Goal: Task Accomplishment & Management: Manage account settings

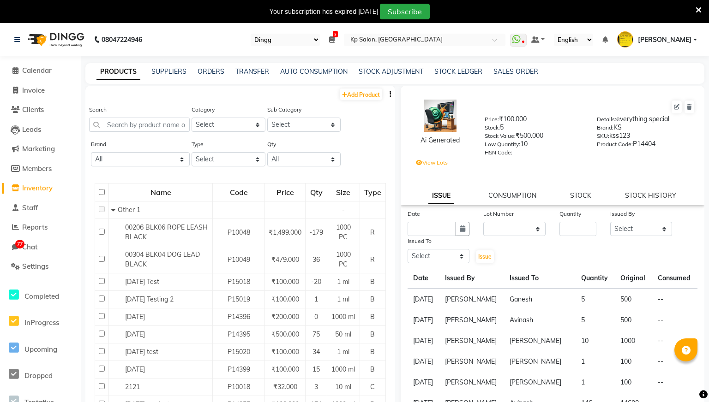
select select "28"
select select "en"
select select
click at [21, 72] on span at bounding box center [15, 71] width 14 height 11
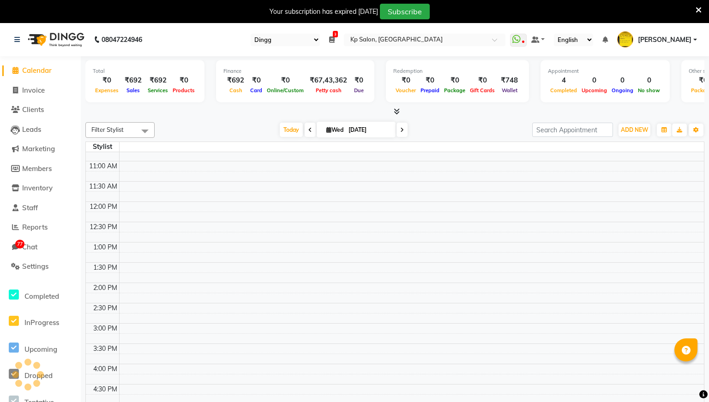
scroll to position [115, 0]
click at [666, 128] on icon "button" at bounding box center [664, 130] width 6 height 6
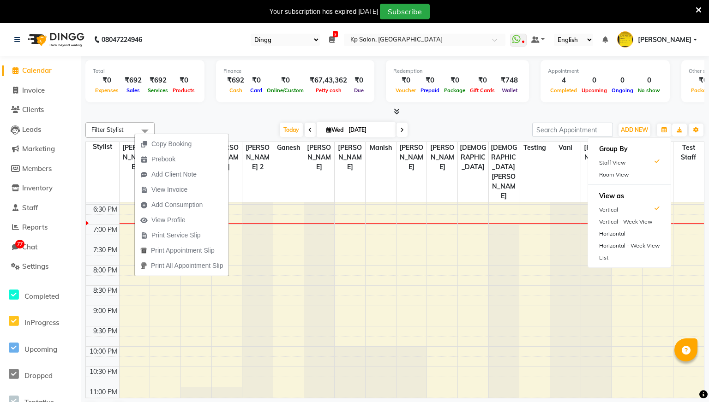
scroll to position [4, 0]
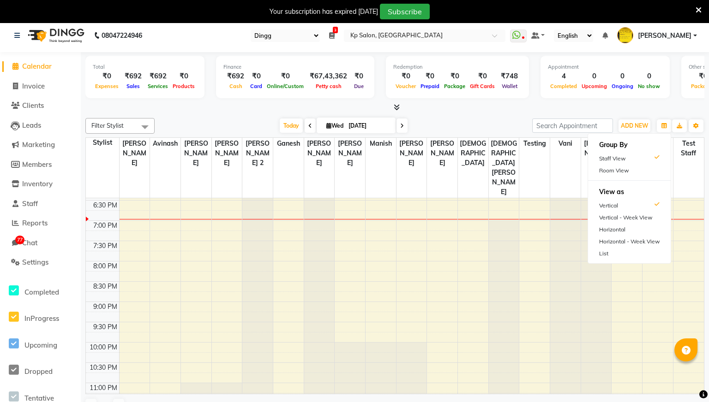
click at [430, 208] on div "8:00 AM 8:30 AM 9:00 AM 9:30 AM 10:00 AM 10:30 AM 11:00 AM 11:30 AM 12:00 PM 12…" at bounding box center [395, 98] width 618 height 649
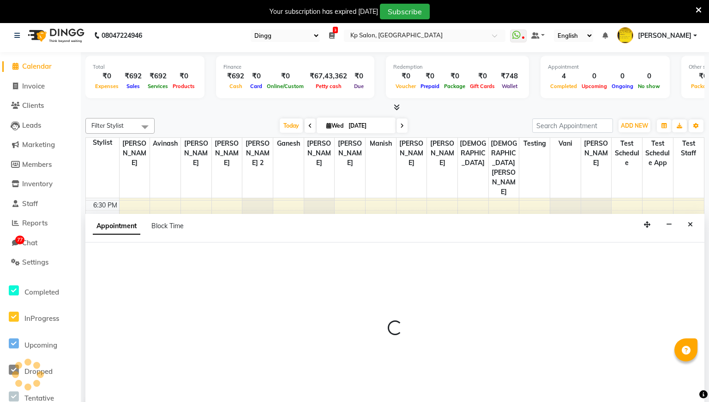
scroll to position [24, 0]
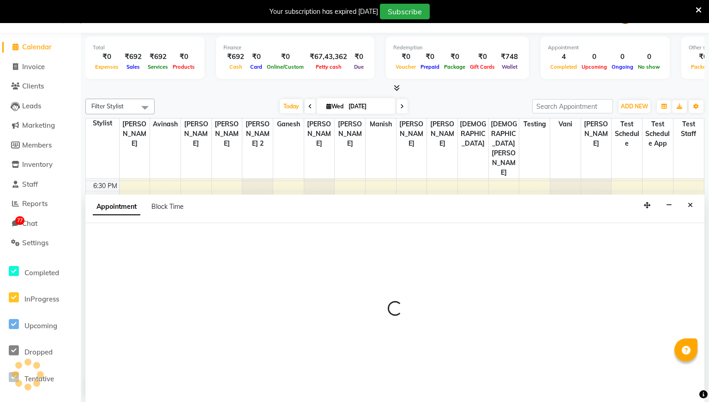
select select "1833"
select select "1155"
select select "tentative"
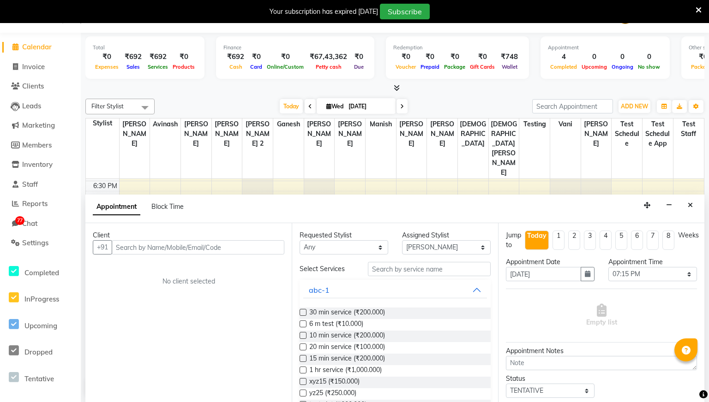
click at [198, 246] on input "text" at bounding box center [198, 247] width 173 height 14
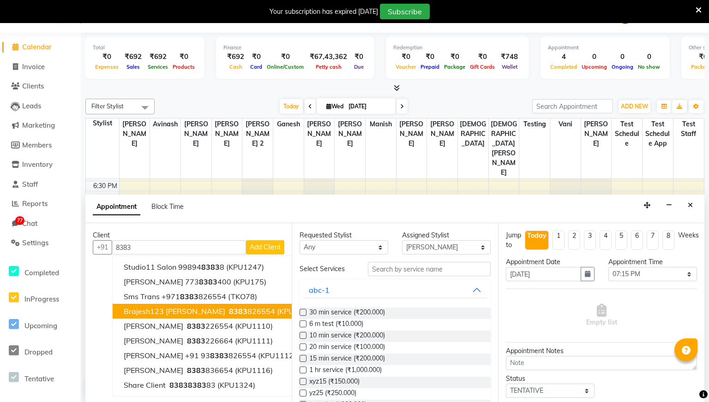
click at [229, 310] on span "8383" at bounding box center [238, 311] width 18 height 9
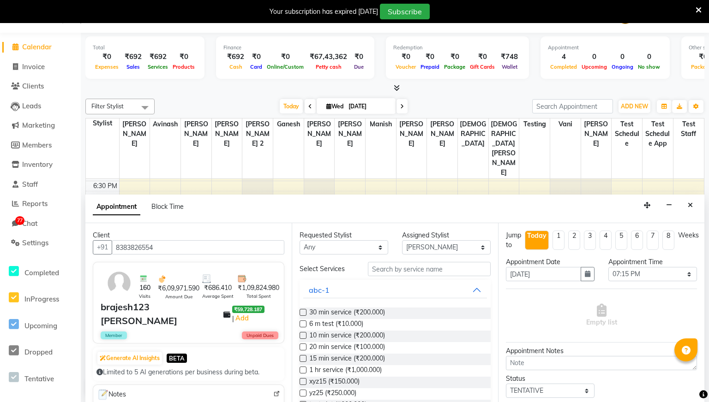
type input "8383826554"
click at [305, 313] on label at bounding box center [302, 312] width 7 height 7
click at [305, 313] on input "checkbox" at bounding box center [302, 313] width 6 height 6
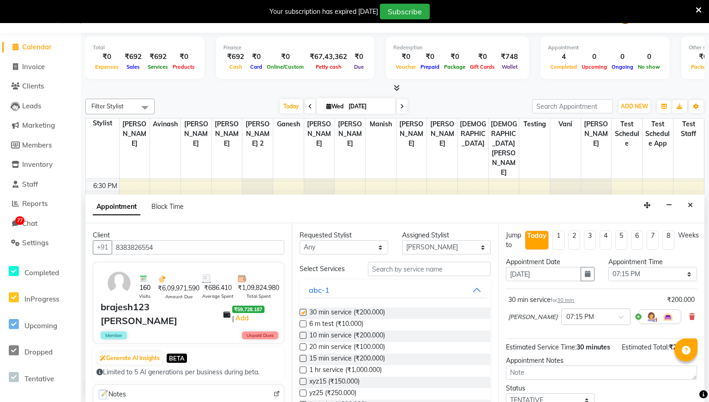
checkbox input "false"
click at [449, 251] on select "Select Aashish Avinash Dhiraj Mokal Ganesh Jiya jain Krishna Singh Manish Mokal…" at bounding box center [446, 247] width 89 height 14
select select "1019"
click at [402, 240] on select "Select Aashish Avinash Dhiraj Mokal Ganesh Jiya jain Krishna Singh Manish Mokal…" at bounding box center [446, 247] width 89 height 14
click at [304, 345] on label at bounding box center [302, 347] width 7 height 7
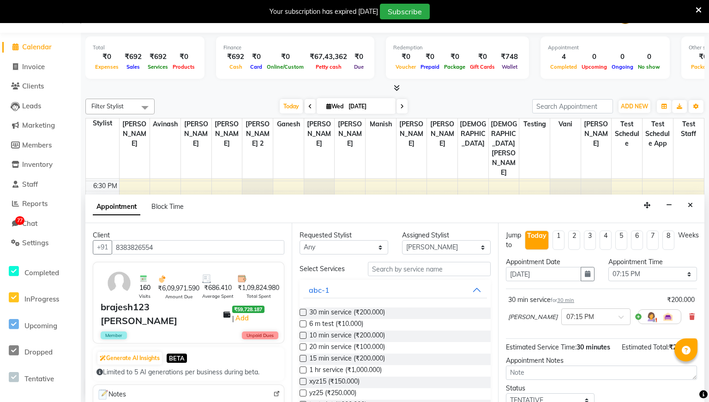
click at [304, 345] on input "checkbox" at bounding box center [302, 348] width 6 height 6
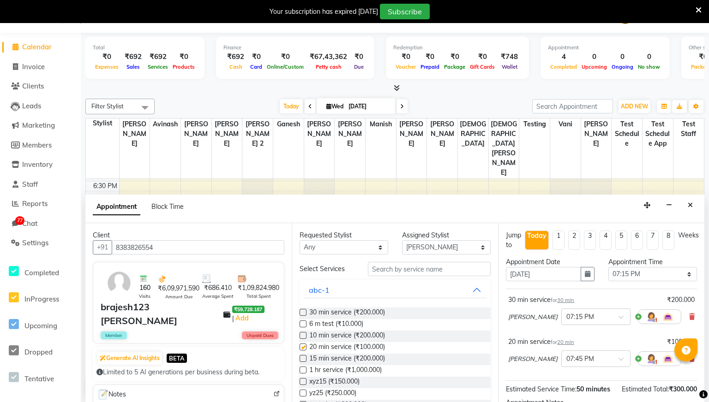
checkbox input "false"
click at [303, 360] on label at bounding box center [302, 358] width 7 height 7
click at [303, 360] on input "checkbox" at bounding box center [302, 360] width 6 height 6
checkbox input "false"
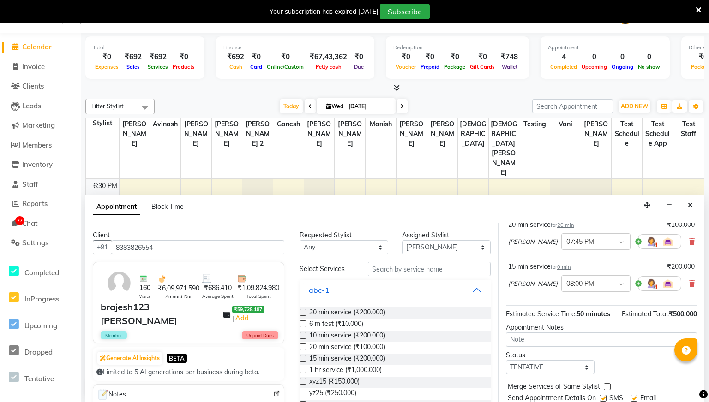
scroll to position [141, 0]
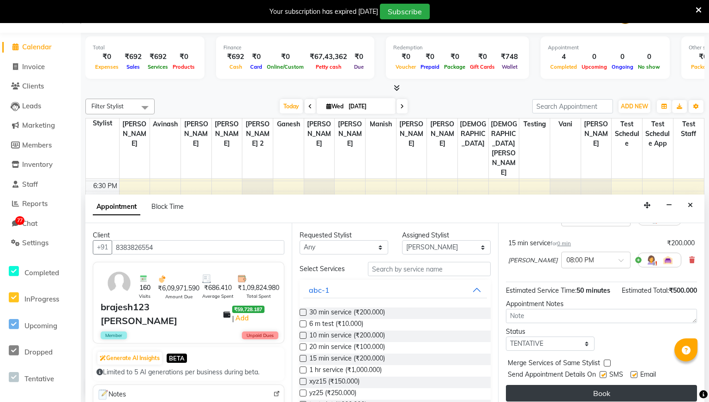
click at [574, 396] on button "Book" at bounding box center [601, 393] width 191 height 17
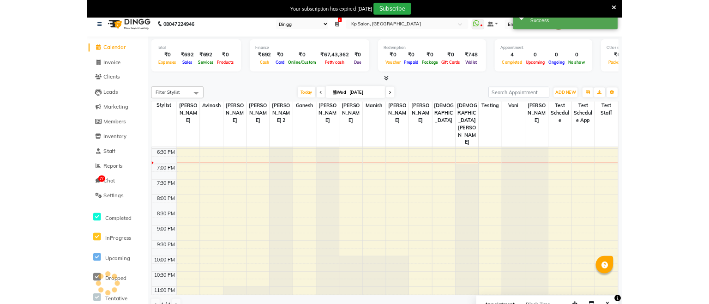
scroll to position [0, 0]
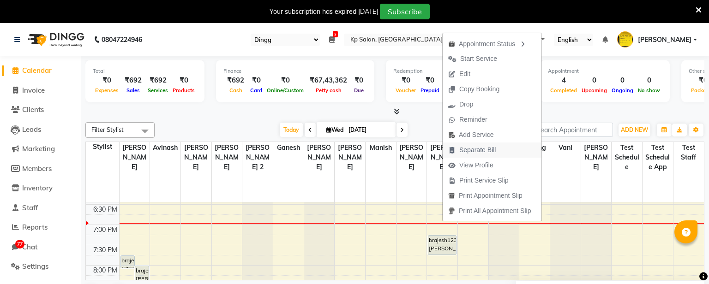
click at [477, 149] on span "Separate Bill" at bounding box center [477, 150] width 36 height 10
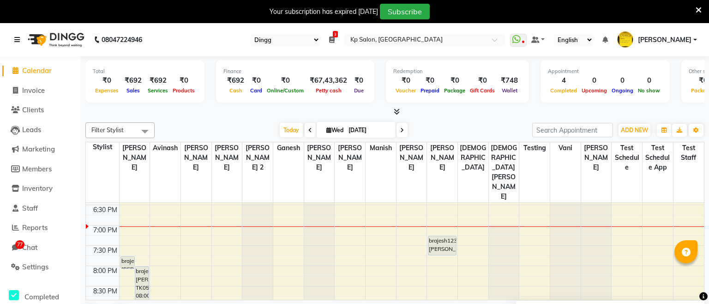
click at [19, 42] on icon at bounding box center [17, 39] width 6 height 6
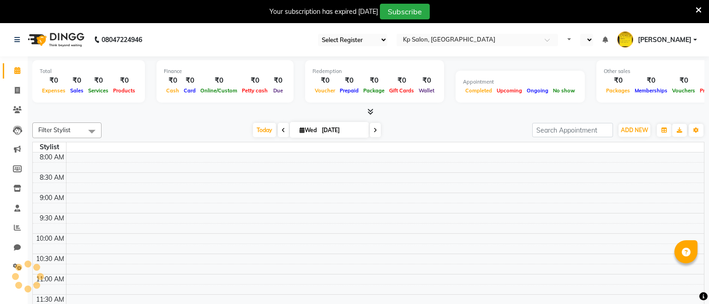
select select "28"
select select "en"
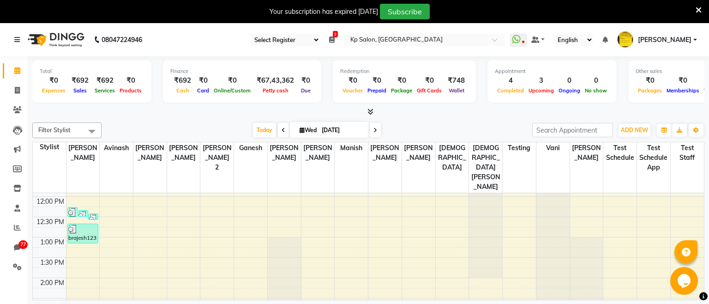
scroll to position [161, 0]
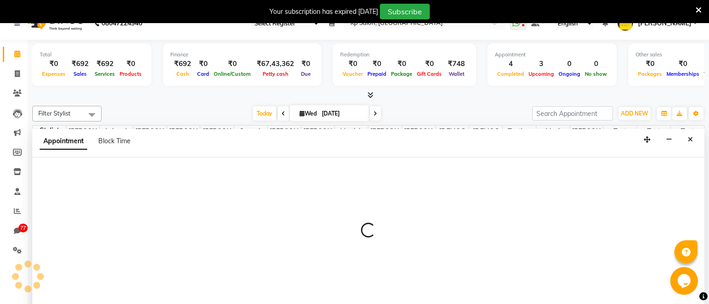
scroll to position [24, 0]
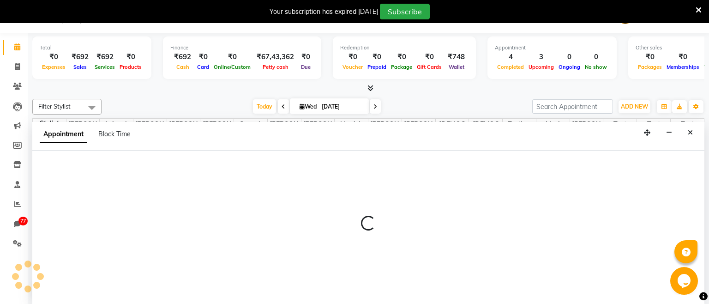
select select "1382"
select select "795"
select select "tentative"
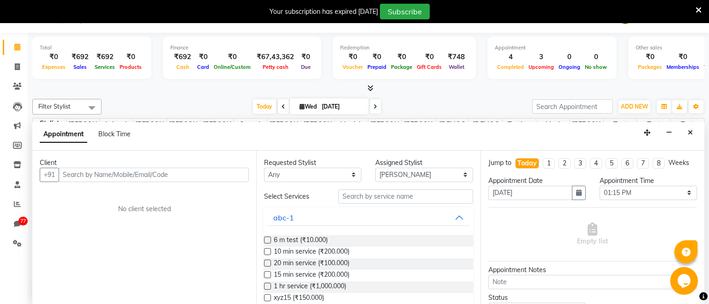
click at [219, 168] on input "text" at bounding box center [154, 174] width 190 height 14
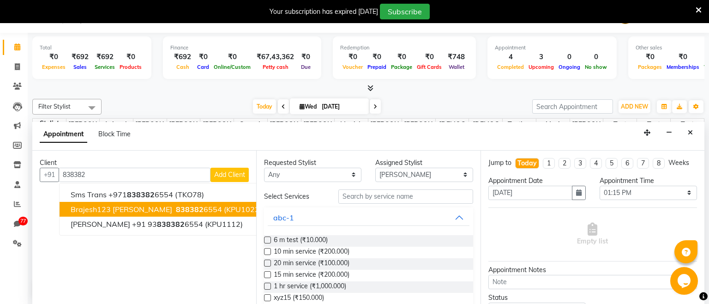
click at [174, 204] on ngb-highlight "838382 6554" at bounding box center [198, 208] width 48 height 9
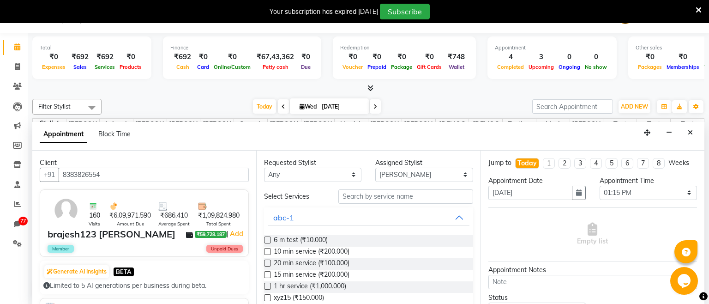
type input "8383826554"
click at [267, 251] on label at bounding box center [267, 251] width 7 height 7
click at [267, 251] on input "checkbox" at bounding box center [267, 252] width 6 height 6
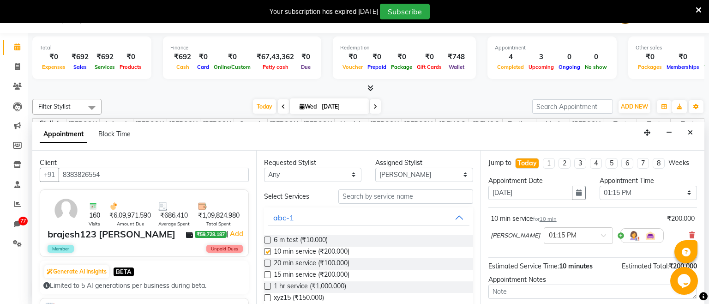
checkbox input "false"
click at [416, 169] on select "Select Aashish Avinash Dhiraj Mokal Ganesh Jiya jain Krishna Singh Manish Mokal…" at bounding box center [423, 174] width 97 height 14
select select "1019"
click at [375, 167] on select "Select Aashish Avinash Dhiraj Mokal Ganesh Jiya jain Krishna Singh Manish Mokal…" at bounding box center [423, 174] width 97 height 14
click at [269, 273] on label at bounding box center [267, 274] width 7 height 7
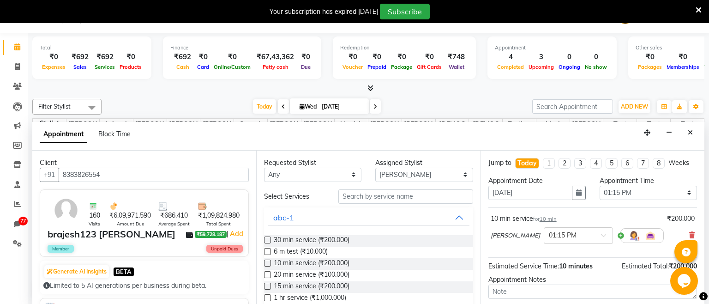
click at [269, 273] on input "checkbox" at bounding box center [267, 275] width 6 height 6
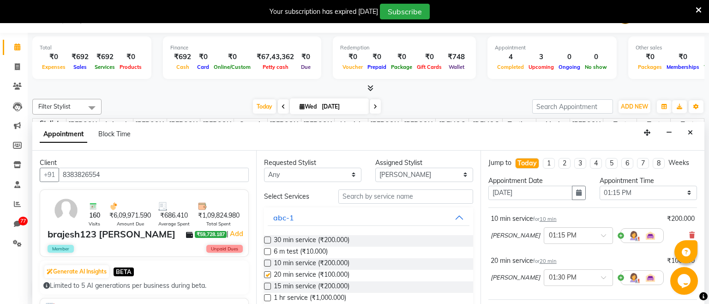
checkbox input "false"
click at [268, 286] on label at bounding box center [267, 285] width 7 height 7
click at [268, 286] on input "checkbox" at bounding box center [267, 287] width 6 height 6
checkbox input "false"
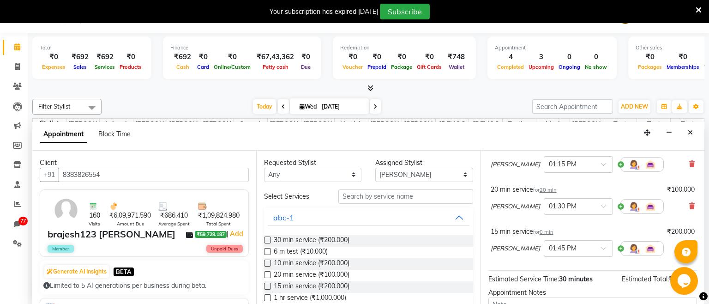
scroll to position [164, 0]
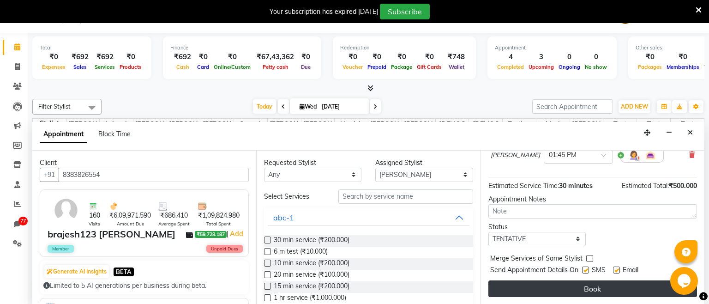
click at [570, 286] on button "Book" at bounding box center [592, 288] width 209 height 17
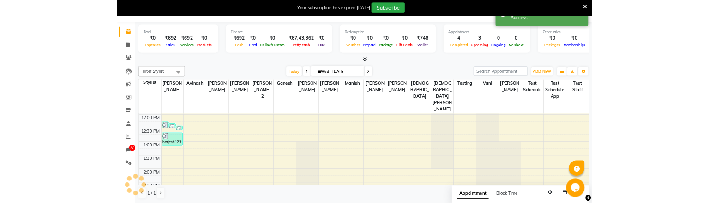
scroll to position [0, 0]
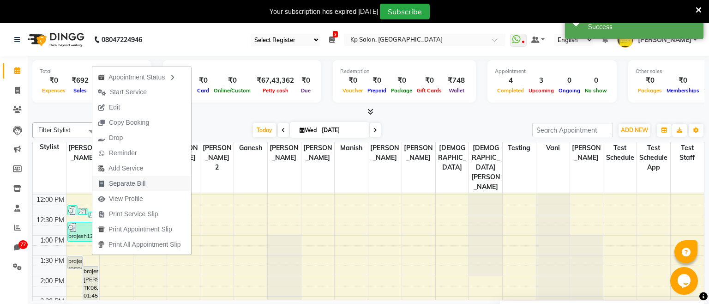
click at [141, 186] on span "Separate Bill" at bounding box center [127, 184] width 36 height 10
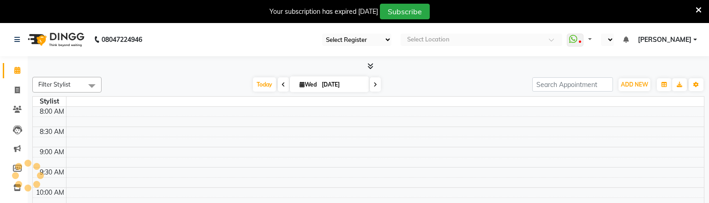
select select "28"
select select "en"
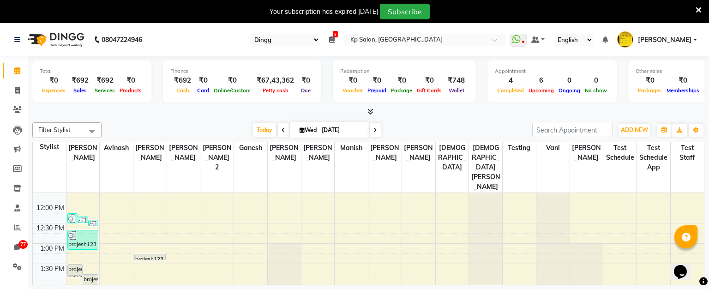
scroll to position [157, 0]
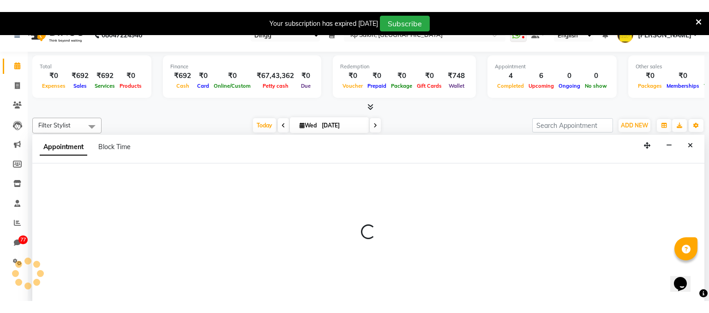
scroll to position [24, 0]
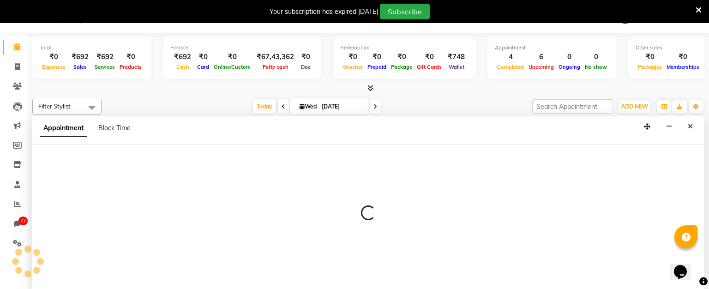
select select "1801"
select select "750"
select select "tentative"
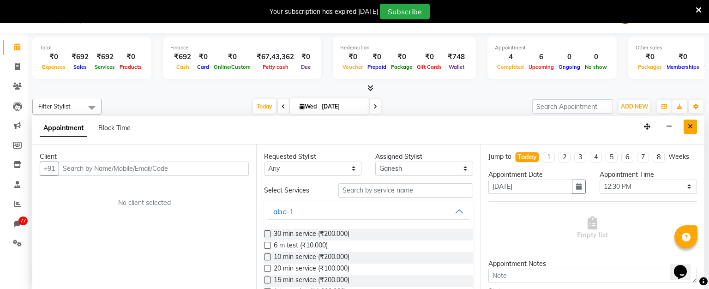
click at [690, 126] on icon "Close" at bounding box center [689, 126] width 5 height 6
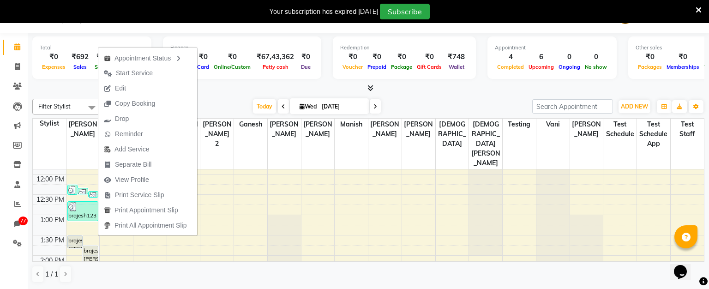
click at [423, 95] on div "Filter Stylist Select All [PERSON_NAME] [PERSON_NAME] [PERSON_NAME] [PERSON_NAM…" at bounding box center [368, 190] width 672 height 191
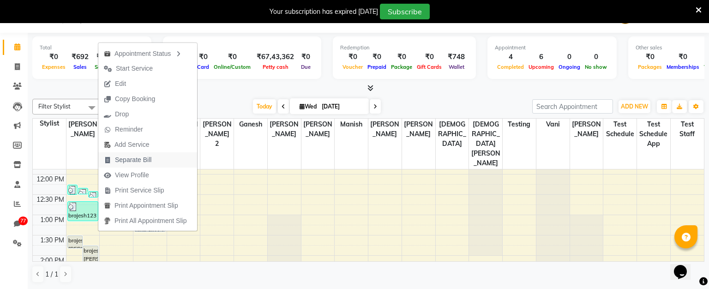
click at [155, 155] on span "Separate Bill" at bounding box center [127, 159] width 59 height 15
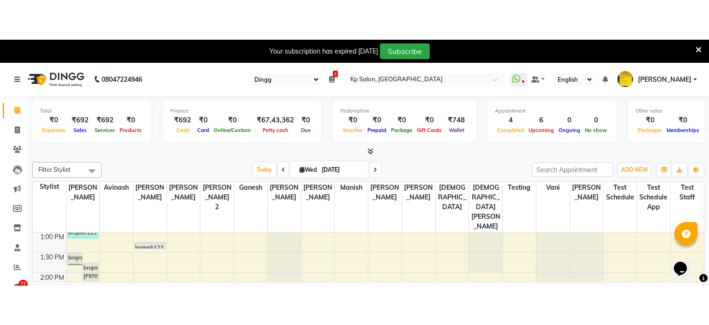
scroll to position [206, 0]
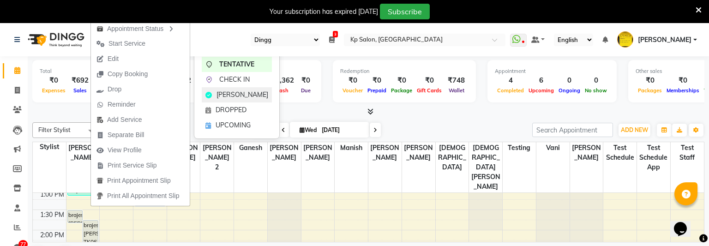
click at [226, 94] on span "[PERSON_NAME]" at bounding box center [242, 95] width 52 height 10
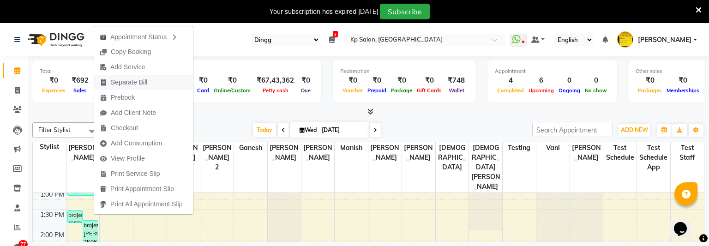
click at [164, 82] on button "Separate Bill" at bounding box center [143, 82] width 99 height 15
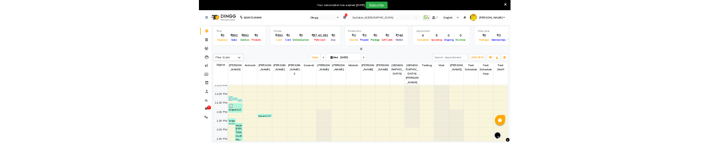
scroll to position [169, 0]
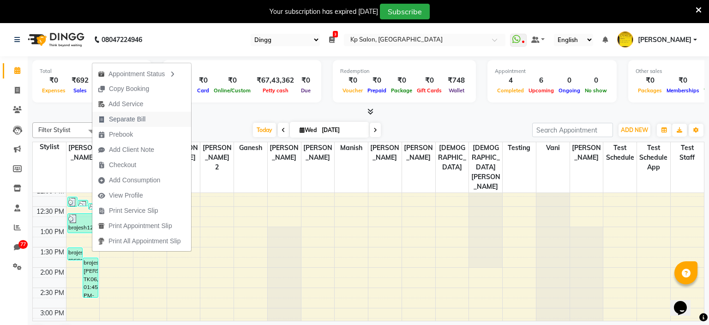
click at [151, 120] on button "Separate Bill" at bounding box center [141, 119] width 99 height 15
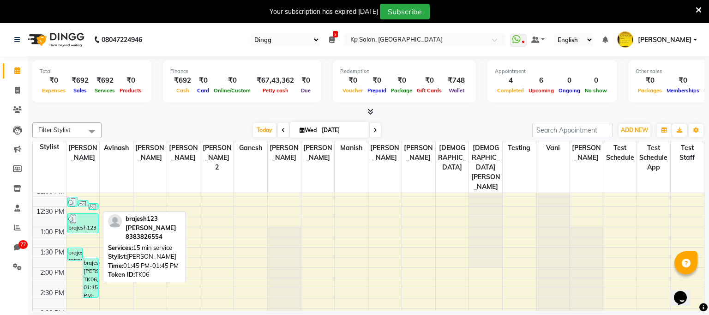
click at [89, 203] on div "brajesh123 [PERSON_NAME], TK06, 01:45 PM-01:45 PM, 15 min service" at bounding box center [90, 277] width 15 height 39
select select "3"
